Goal: Download file/media

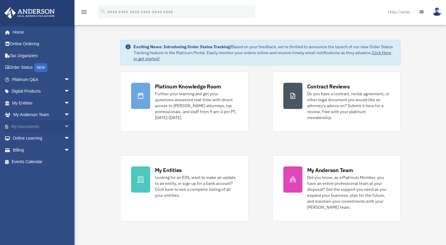
click at [64, 126] on span "arrow_drop_down" at bounding box center [70, 127] width 12 height 12
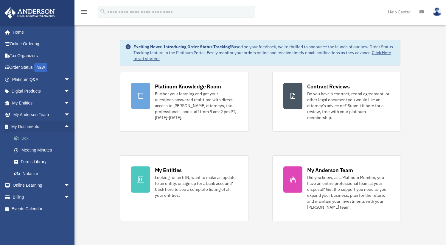
click at [22, 138] on link "Box" at bounding box center [43, 139] width 71 height 12
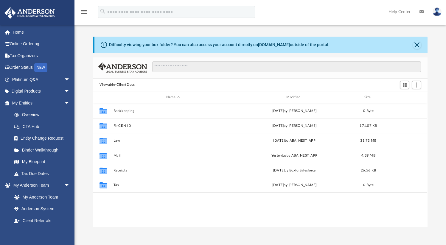
scroll to position [131, 330]
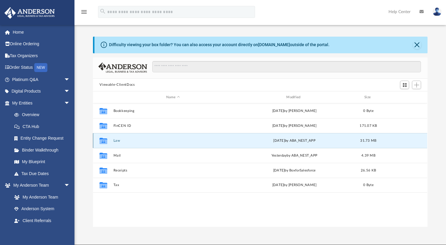
click at [116, 141] on button "Law" at bounding box center [172, 141] width 119 height 4
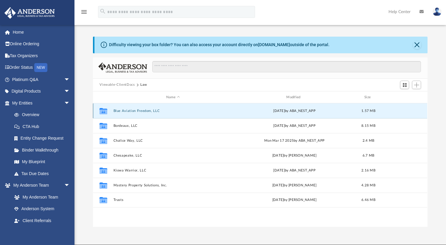
click at [140, 111] on button "Blue Aviation Freedom, LLC" at bounding box center [172, 111] width 119 height 4
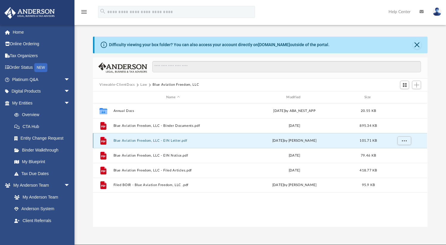
click at [173, 141] on button "Blue Aviation Freedom, LLC - EIN Letter.pdf" at bounding box center [172, 141] width 119 height 4
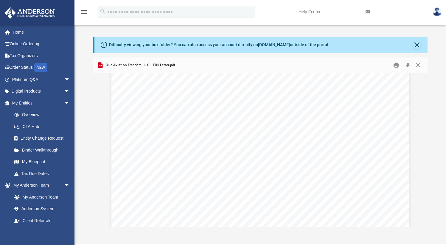
scroll to position [27, 0]
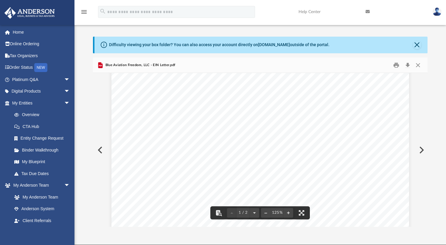
click at [440, 10] on img at bounding box center [436, 11] width 9 height 9
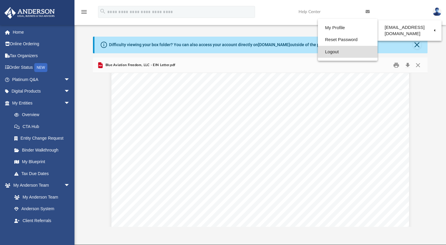
click at [318, 54] on link "Logout" at bounding box center [348, 52] width 60 height 12
